Goal: Information Seeking & Learning: Find specific fact

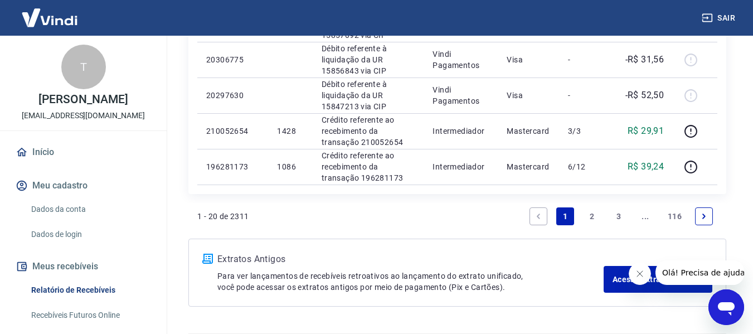
scroll to position [934, 0]
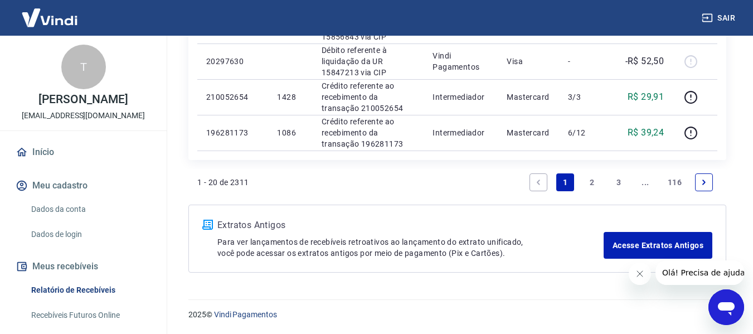
click at [593, 180] on link "2" at bounding box center [592, 182] width 18 height 18
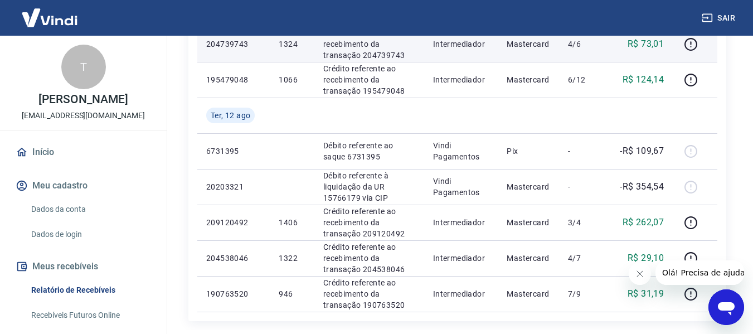
scroll to position [892, 0]
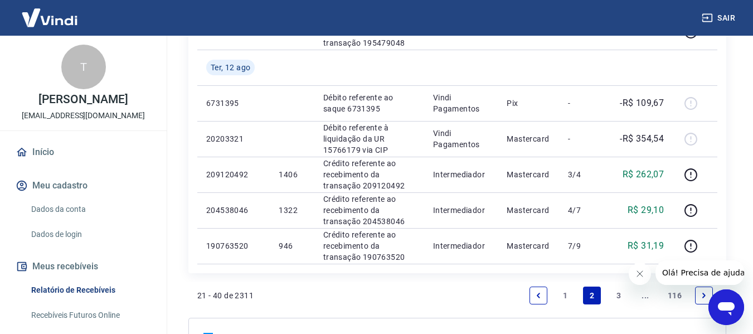
click at [616, 292] on link "3" at bounding box center [619, 296] width 18 height 18
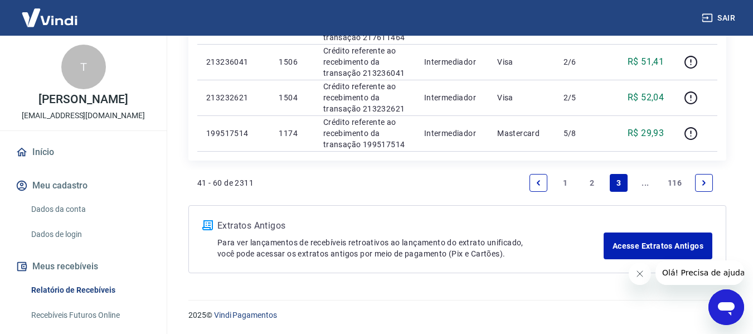
scroll to position [934, 0]
click at [703, 183] on icon "Next page" at bounding box center [704, 182] width 8 height 8
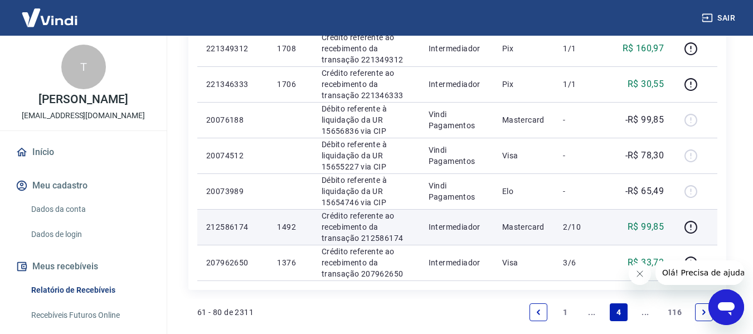
scroll to position [970, 0]
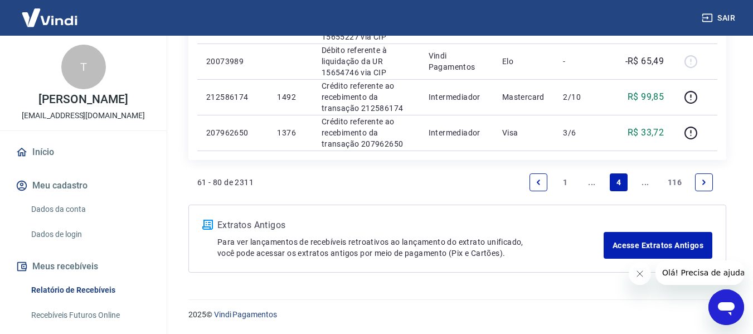
click at [540, 185] on icon "Previous page" at bounding box center [539, 182] width 8 height 8
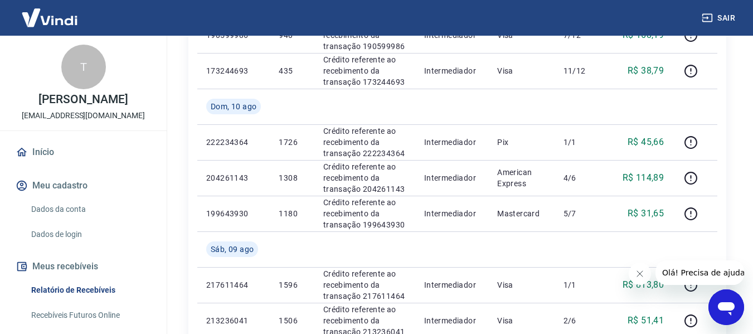
scroll to position [655, 0]
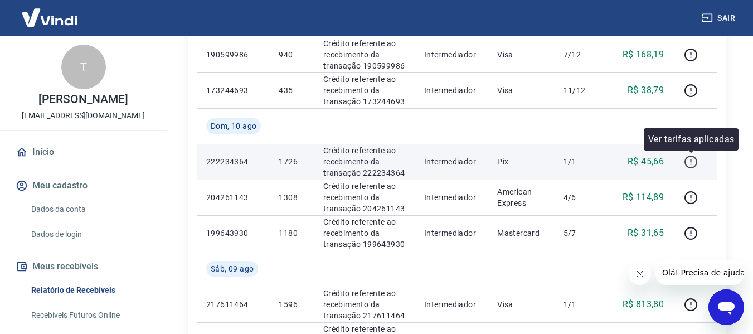
click at [689, 162] on icon "button" at bounding box center [691, 162] width 14 height 14
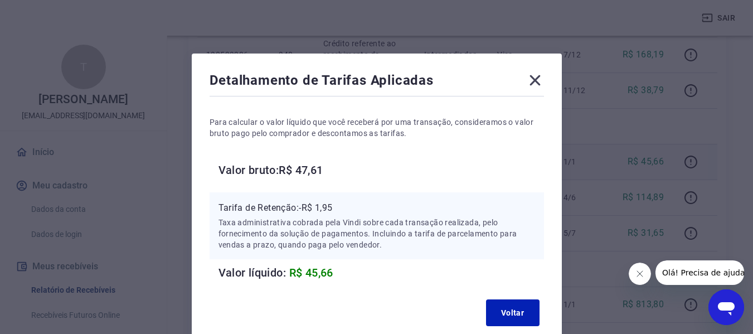
click at [297, 170] on h6 "Valor bruto: R$ 47,61" at bounding box center [382, 170] width 326 height 18
click at [311, 171] on h6 "Valor bruto: R$ 47,61" at bounding box center [382, 170] width 326 height 18
copy h6 "47,61"
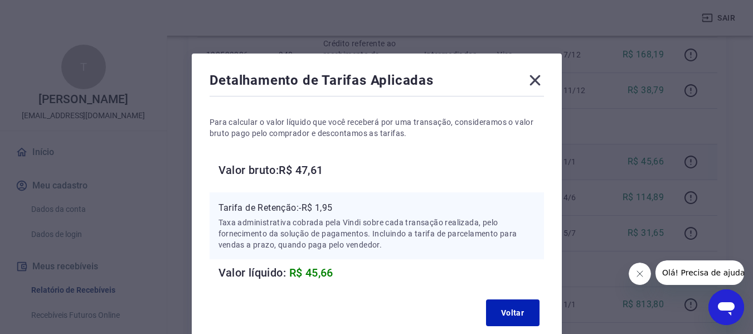
click at [535, 85] on icon at bounding box center [535, 80] width 18 height 18
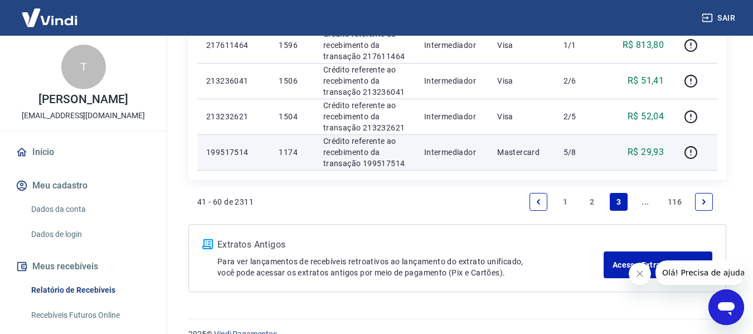
scroll to position [934, 0]
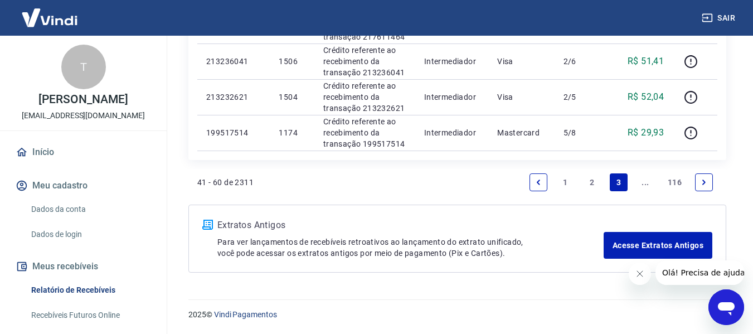
click at [707, 178] on icon "Next page" at bounding box center [704, 182] width 8 height 8
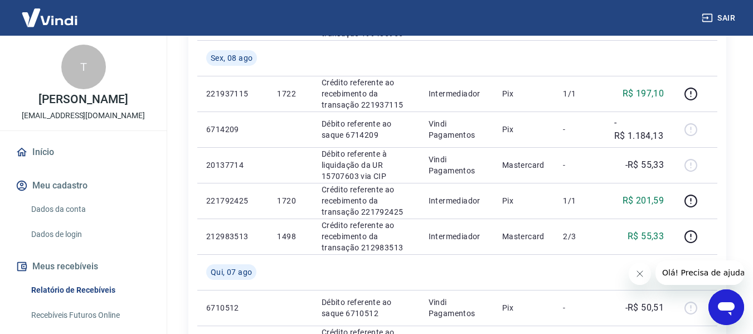
scroll to position [279, 0]
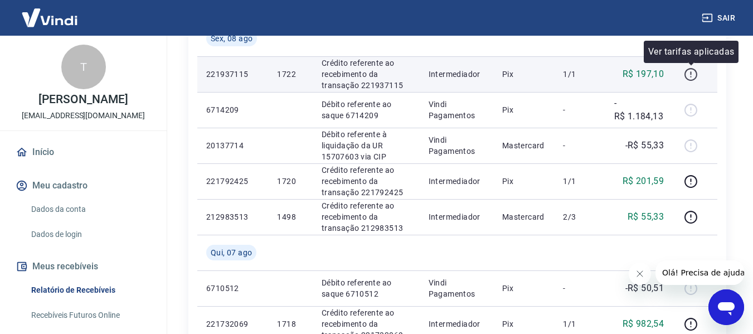
click at [691, 72] on icon "button" at bounding box center [690, 72] width 1 height 3
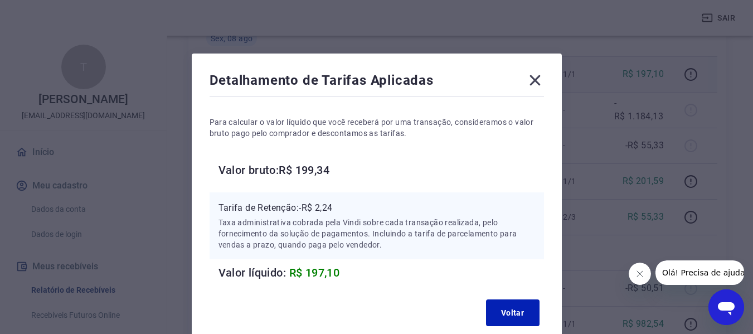
click at [308, 172] on h6 "Valor bruto: R$ 199,34" at bounding box center [382, 170] width 326 height 18
copy h6 "199,34"
click at [536, 81] on icon at bounding box center [535, 80] width 11 height 11
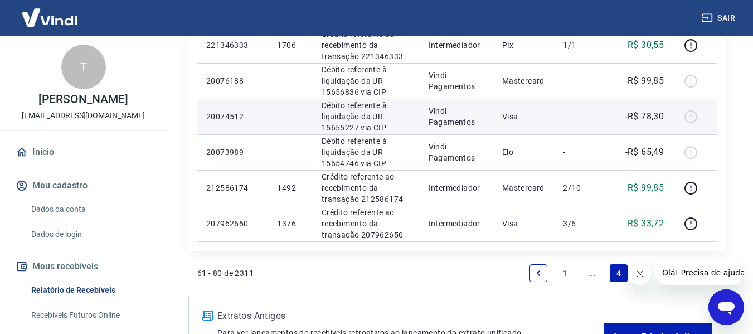
scroll to position [970, 0]
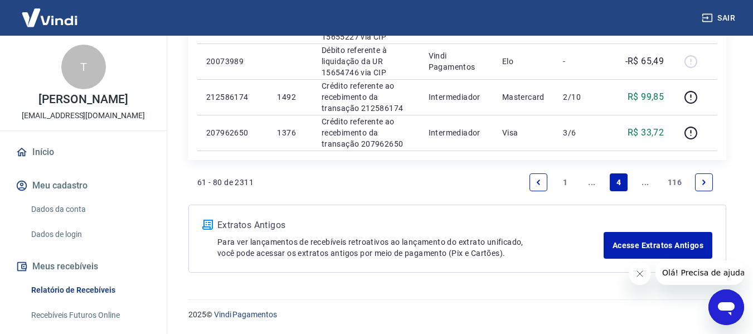
click at [539, 184] on icon "Previous page" at bounding box center [538, 182] width 3 height 5
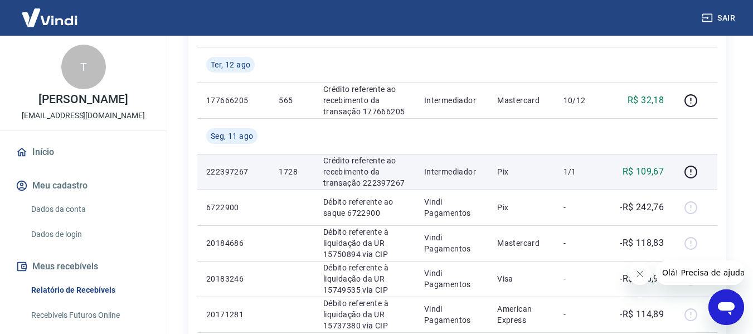
scroll to position [279, 0]
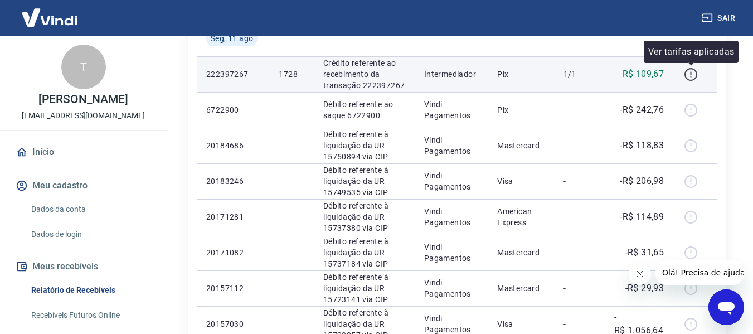
click at [693, 74] on icon "button" at bounding box center [691, 74] width 14 height 14
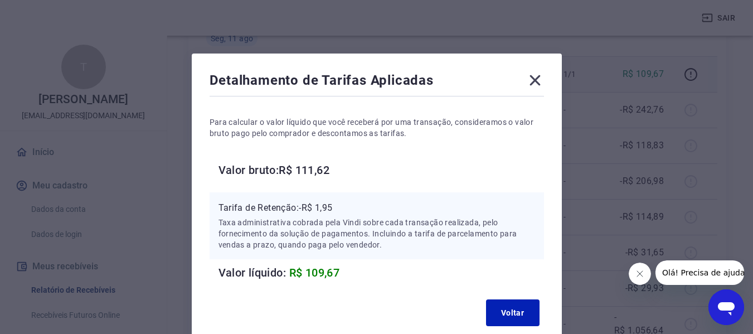
click at [319, 171] on h6 "Valor bruto: R$ 111,62" at bounding box center [382, 170] width 326 height 18
copy h6 "111,62"
click at [537, 79] on icon at bounding box center [535, 80] width 11 height 11
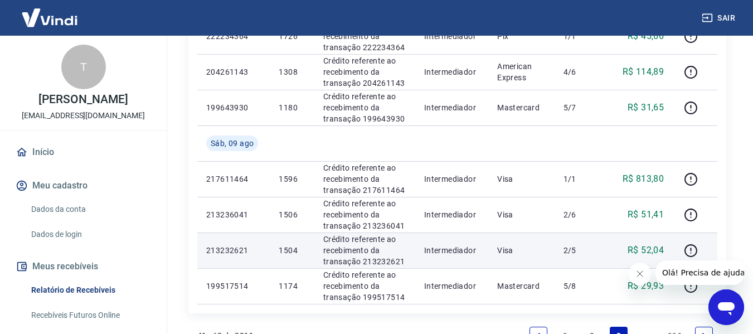
scroll to position [934, 0]
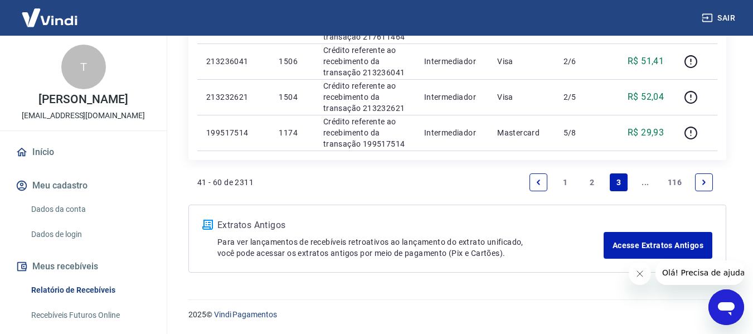
click at [588, 183] on link "2" at bounding box center [592, 182] width 18 height 18
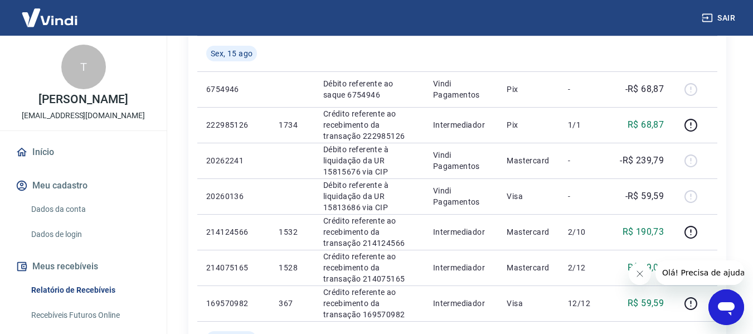
scroll to position [390, 0]
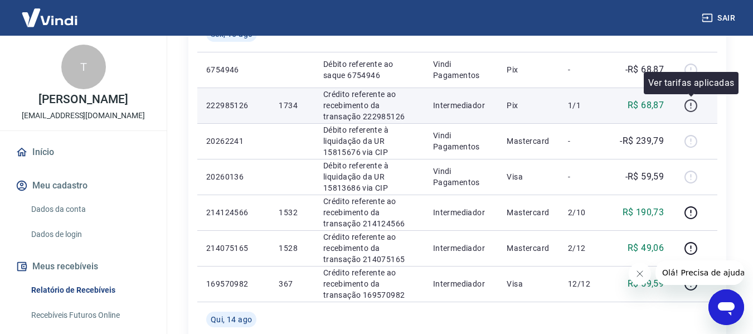
click at [686, 109] on icon "button" at bounding box center [691, 106] width 14 height 14
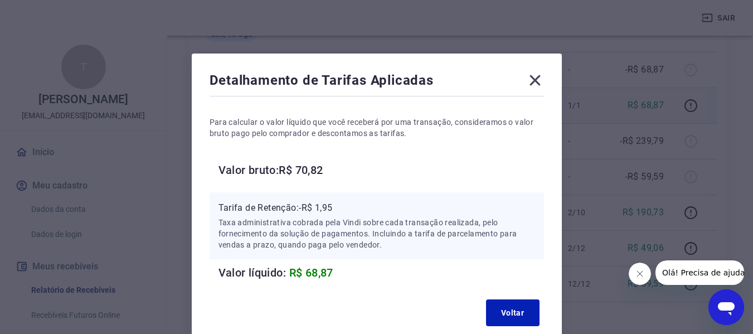
click at [309, 171] on h6 "Valor bruto: R$ 70,82" at bounding box center [382, 170] width 326 height 18
copy h6 "70,82"
click at [538, 85] on icon at bounding box center [535, 80] width 18 height 18
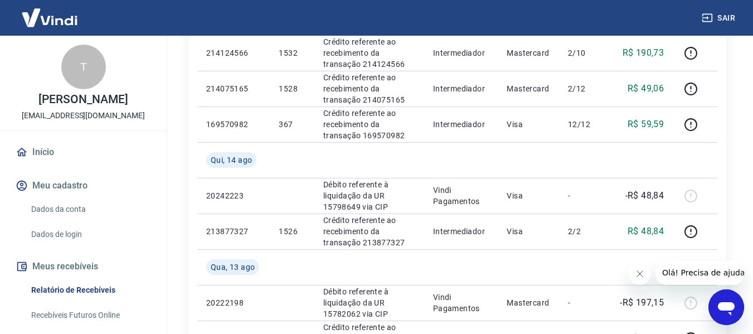
scroll to position [558, 0]
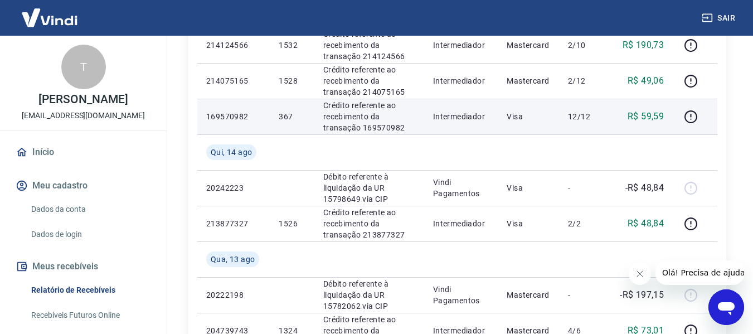
click at [226, 118] on p "169570982" at bounding box center [233, 116] width 55 height 11
copy p "169570982"
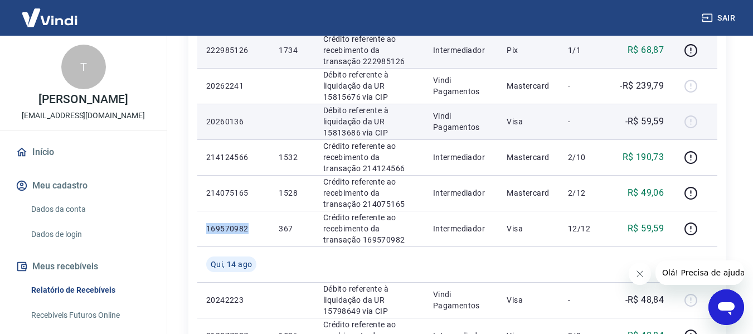
scroll to position [446, 0]
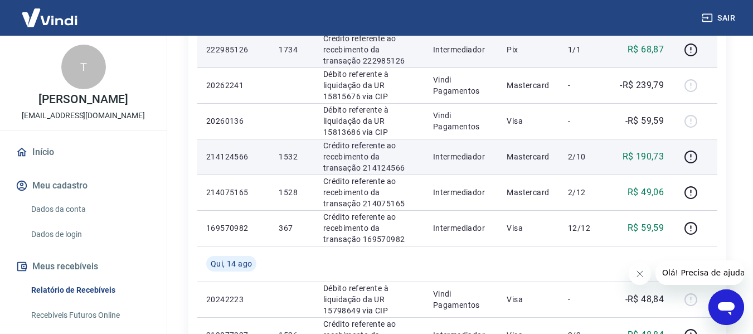
click at [234, 158] on p "214124566" at bounding box center [233, 156] width 55 height 11
click at [234, 157] on p "214124566" at bounding box center [233, 156] width 55 height 11
copy p "214124566"
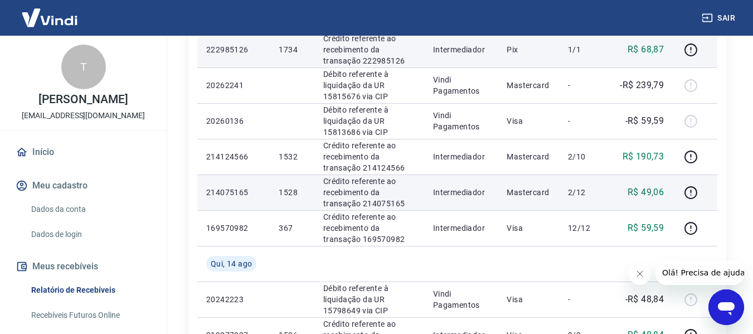
click at [228, 191] on p "214075165" at bounding box center [233, 192] width 55 height 11
click at [227, 191] on p "214075165" at bounding box center [233, 192] width 55 height 11
copy p "214075165"
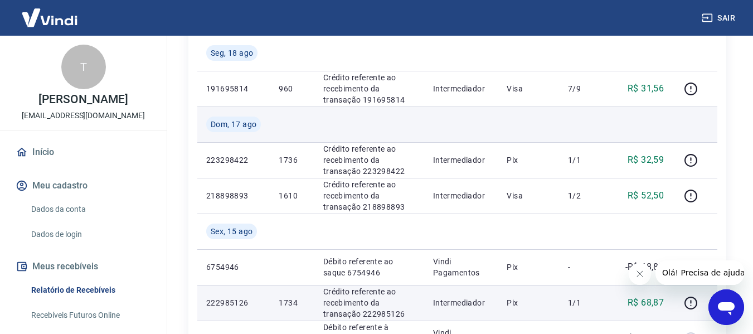
scroll to position [223, 0]
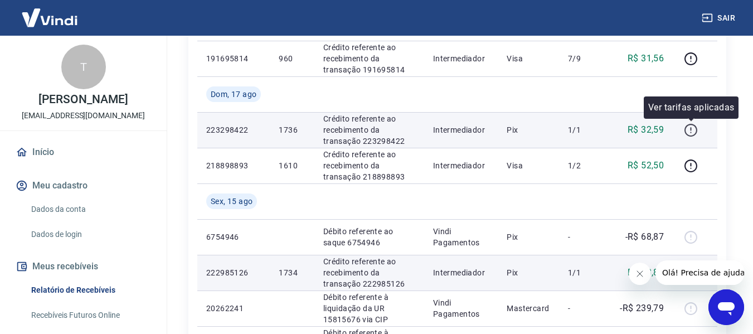
click at [690, 128] on icon "button" at bounding box center [691, 130] width 14 height 14
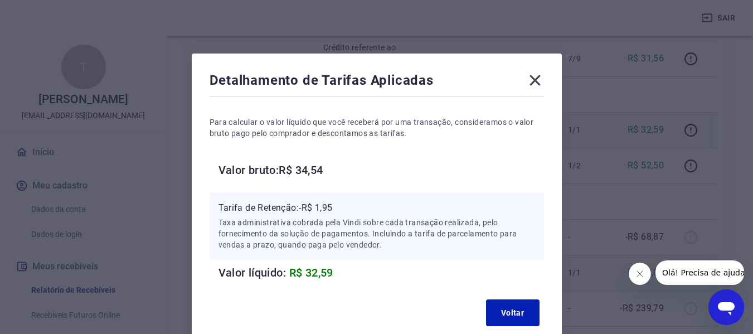
click at [315, 169] on h6 "Valor bruto: R$ 34,54" at bounding box center [382, 170] width 326 height 18
copy h6 "34,54"
click at [534, 80] on icon at bounding box center [535, 80] width 11 height 11
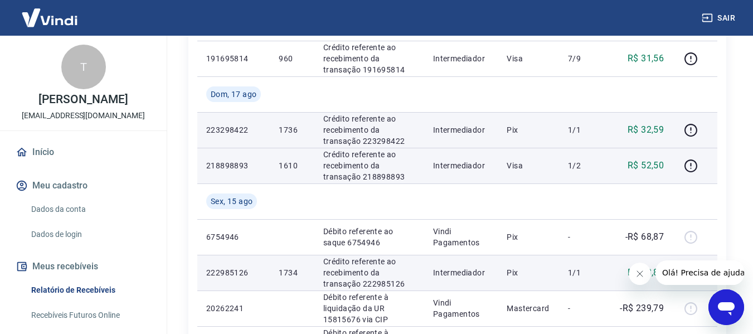
click at [229, 163] on p "218898893" at bounding box center [233, 165] width 55 height 11
copy p "218898893"
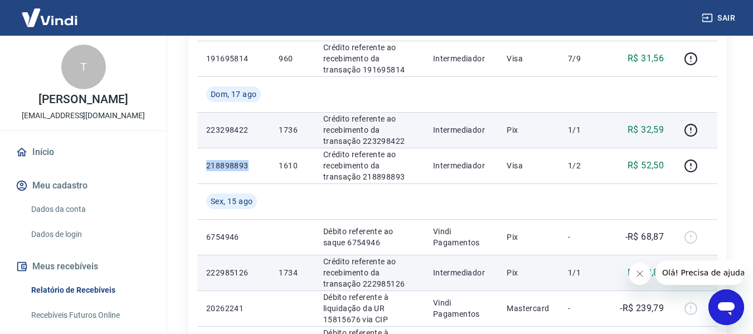
scroll to position [167, 0]
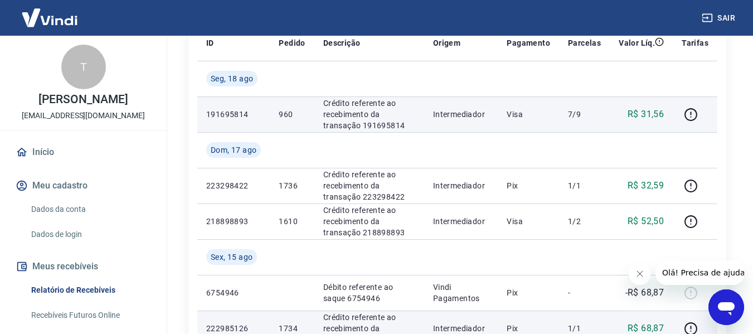
click at [220, 113] on p "191695814" at bounding box center [233, 114] width 55 height 11
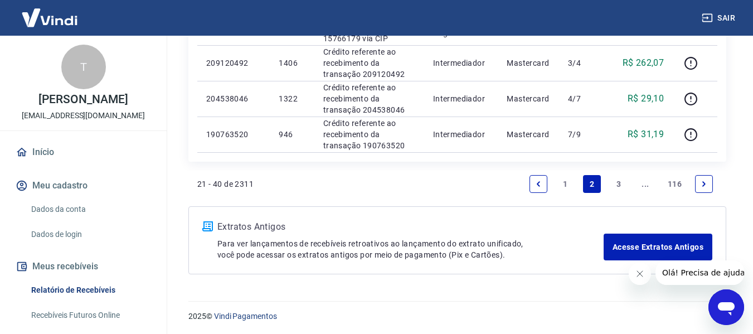
scroll to position [1005, 0]
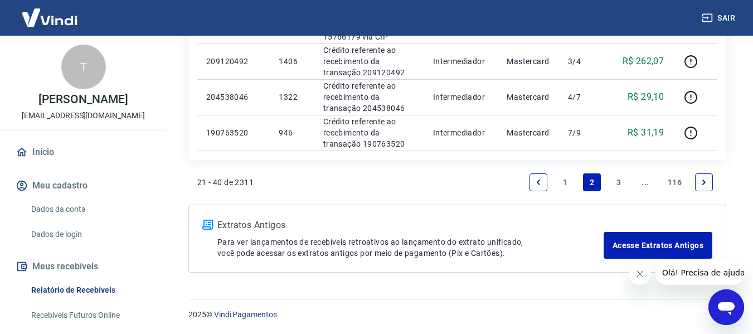
click at [564, 181] on link "1" at bounding box center [566, 182] width 18 height 18
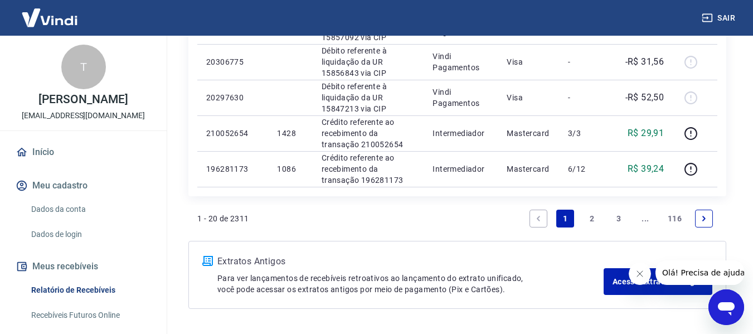
scroll to position [878, 0]
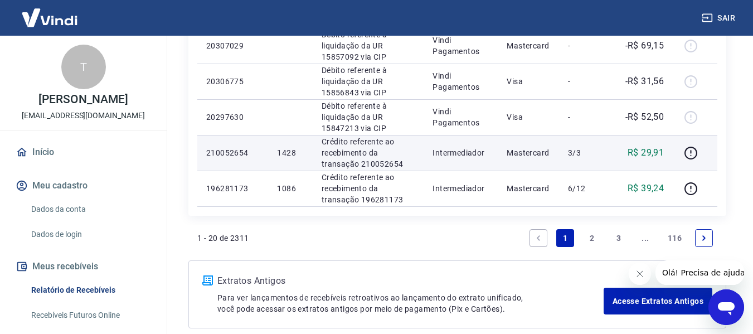
click at [219, 151] on p "210052654" at bounding box center [232, 152] width 53 height 11
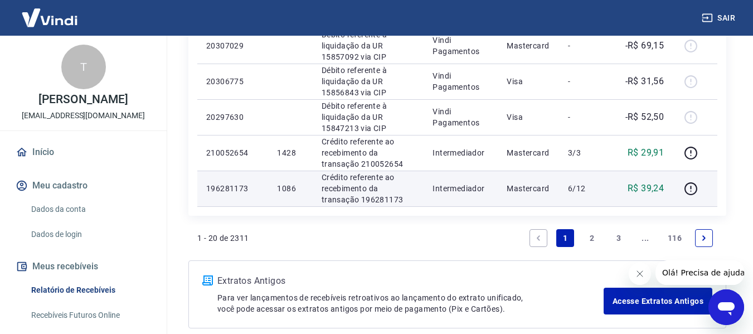
click at [233, 186] on p "196281173" at bounding box center [232, 188] width 53 height 11
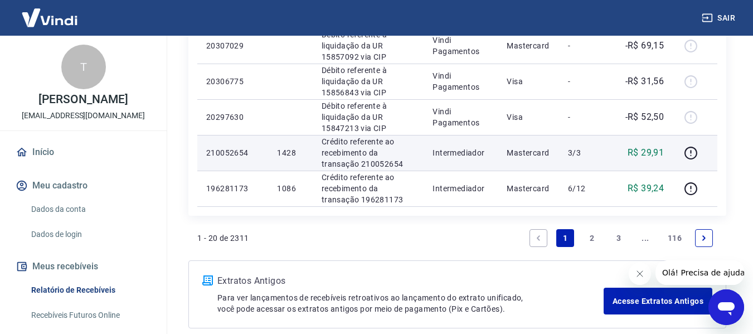
click at [229, 155] on p "210052654" at bounding box center [232, 152] width 53 height 11
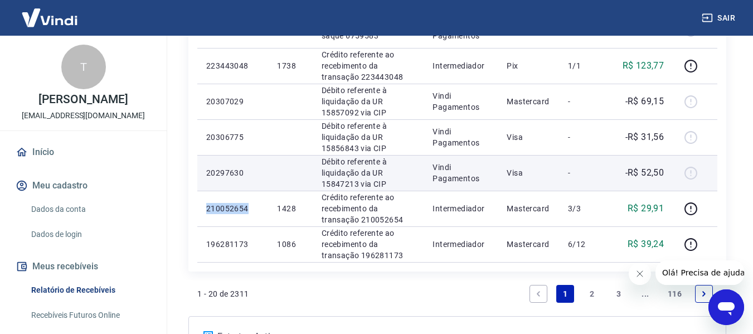
scroll to position [711, 0]
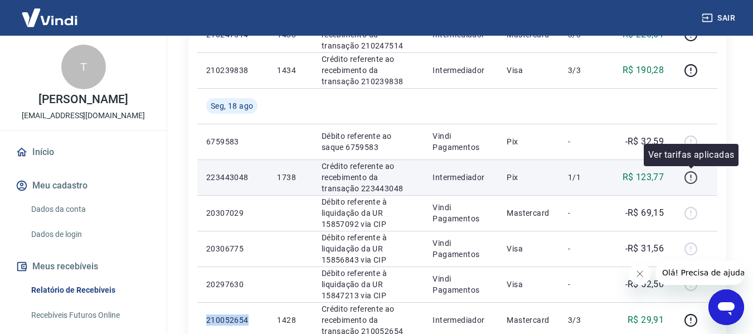
click at [690, 178] on icon "button" at bounding box center [691, 178] width 14 height 14
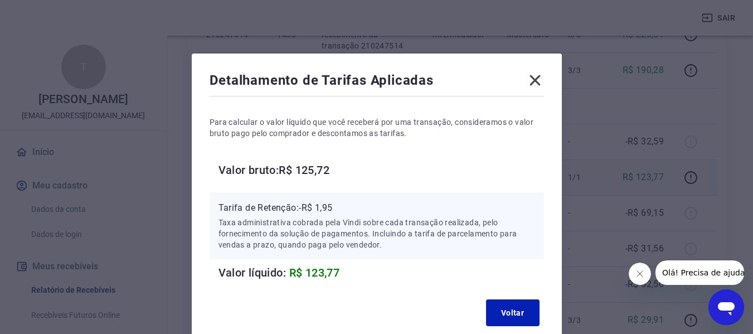
click at [323, 173] on h6 "Valor bruto: R$ 125,72" at bounding box center [382, 170] width 326 height 18
click at [531, 85] on icon at bounding box center [535, 80] width 11 height 11
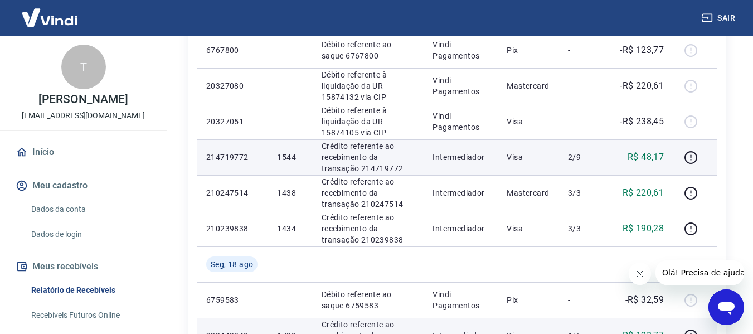
scroll to position [544, 0]
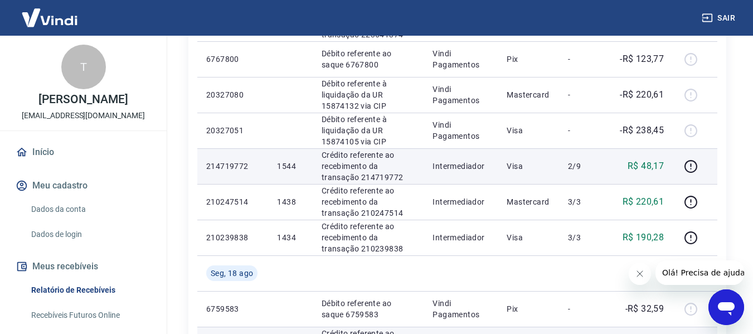
click at [223, 170] on p "214719772" at bounding box center [232, 166] width 53 height 11
click at [225, 169] on p "214719772" at bounding box center [232, 166] width 53 height 11
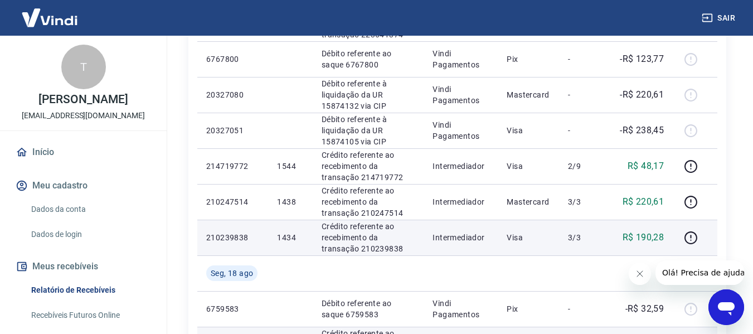
click at [236, 236] on p "210239838" at bounding box center [232, 237] width 53 height 11
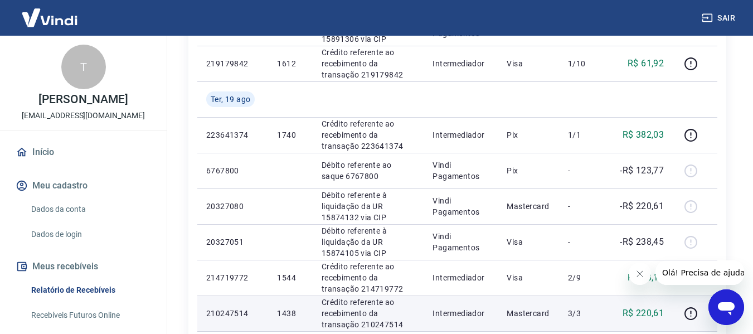
scroll to position [376, 0]
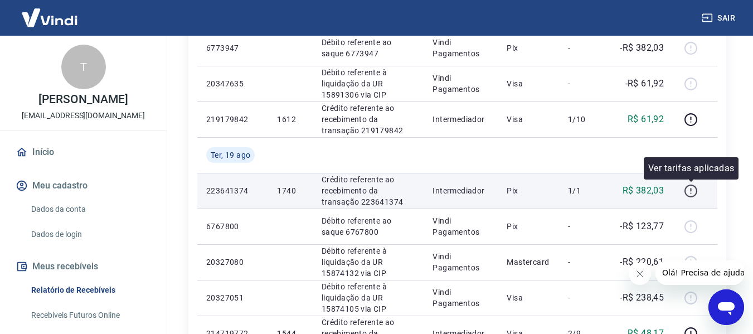
click at [686, 190] on icon "button" at bounding box center [691, 191] width 13 height 13
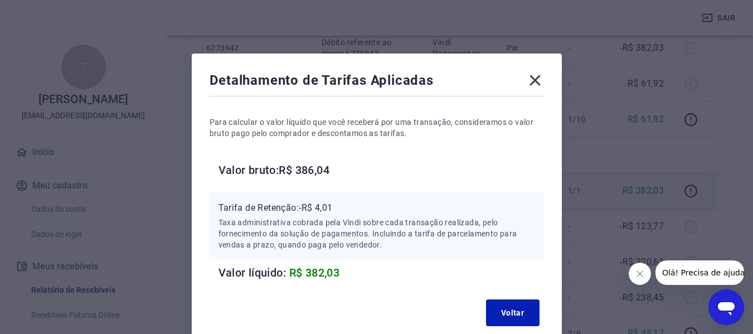
click at [306, 169] on h6 "Valor bruto: R$ 386,04" at bounding box center [382, 170] width 326 height 18
click at [321, 169] on h6 "Valor bruto: R$ 386,04" at bounding box center [382, 170] width 326 height 18
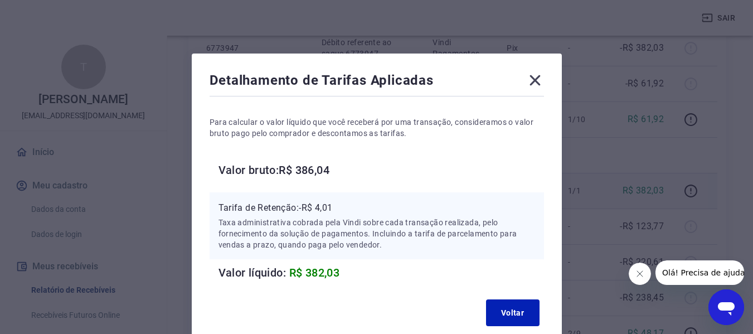
click at [534, 81] on icon at bounding box center [535, 80] width 11 height 11
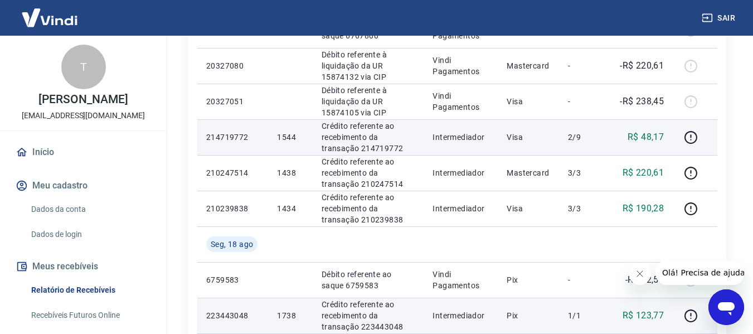
scroll to position [599, 0]
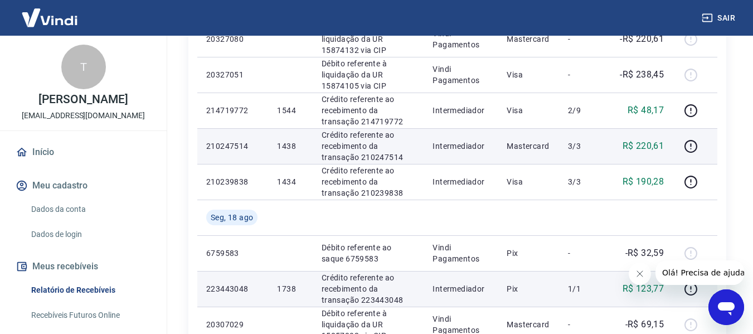
click at [239, 147] on p "210247514" at bounding box center [232, 146] width 53 height 11
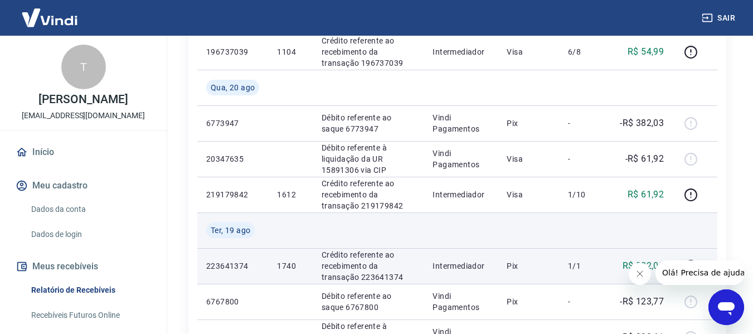
scroll to position [321, 0]
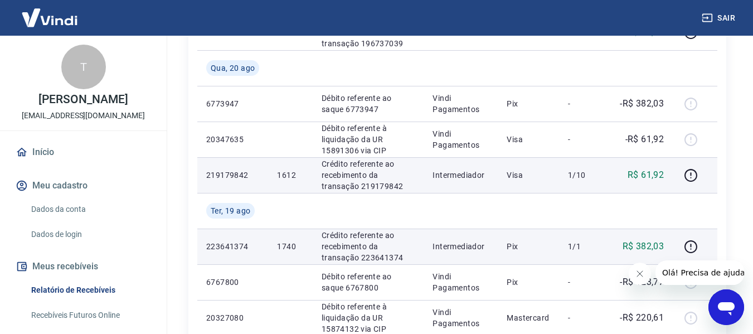
click at [221, 173] on p "219179842" at bounding box center [232, 175] width 53 height 11
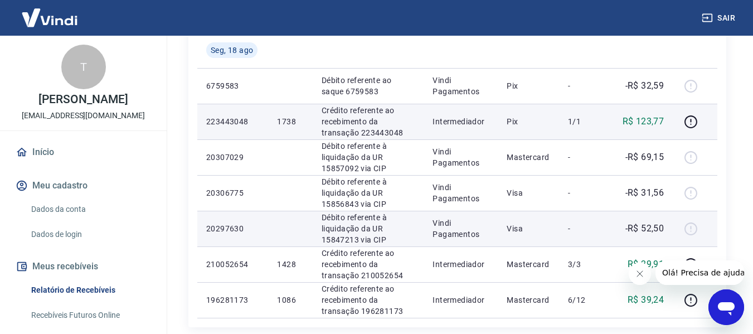
scroll to position [934, 0]
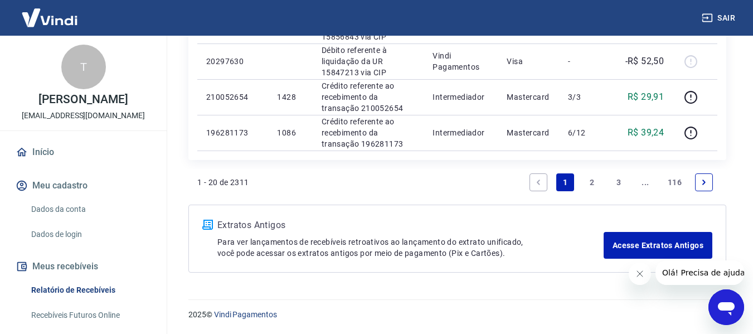
click at [589, 181] on link "2" at bounding box center [592, 182] width 18 height 18
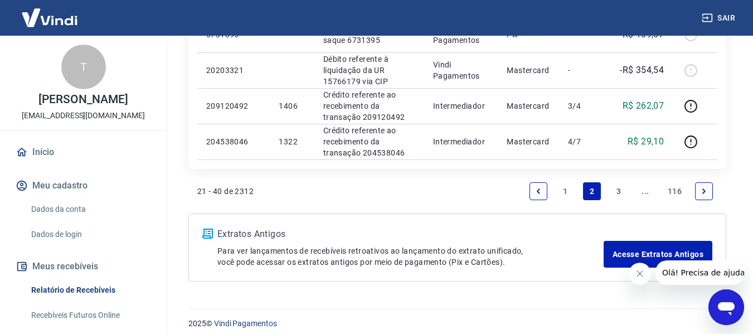
scroll to position [1004, 0]
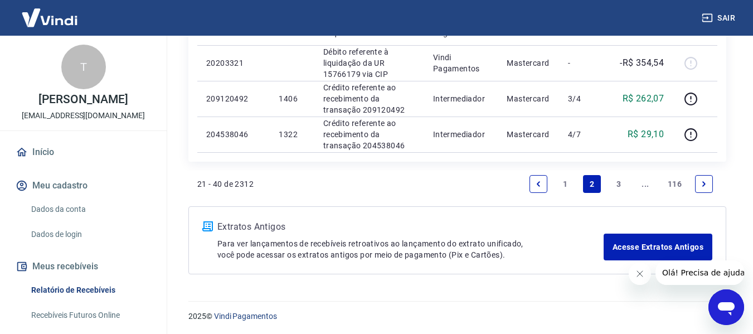
click at [617, 182] on link "3" at bounding box center [619, 184] width 18 height 18
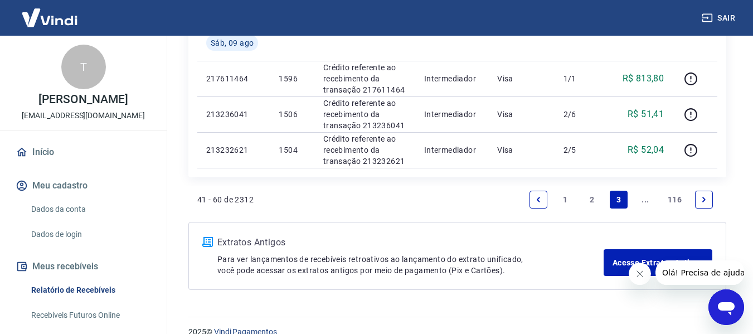
scroll to position [934, 0]
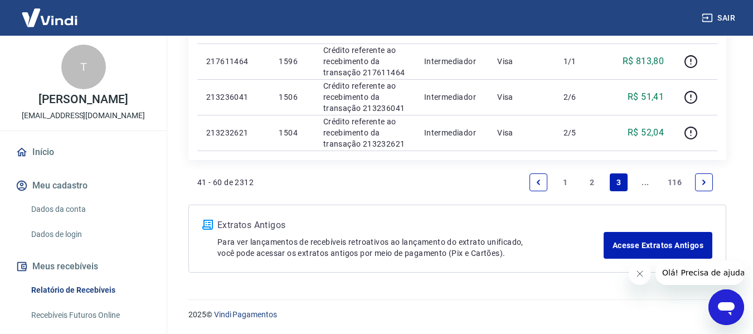
click at [566, 181] on link "1" at bounding box center [566, 182] width 18 height 18
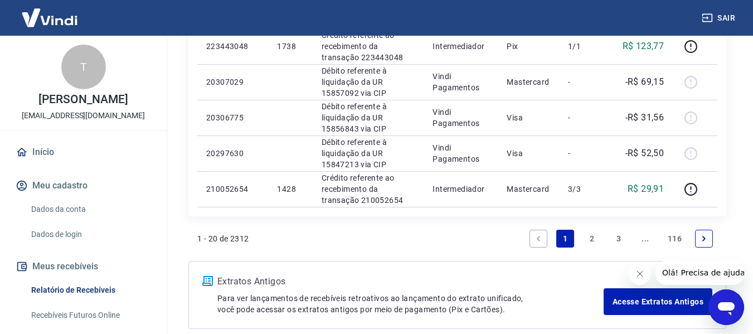
scroll to position [878, 0]
